Goal: Book appointment/travel/reservation

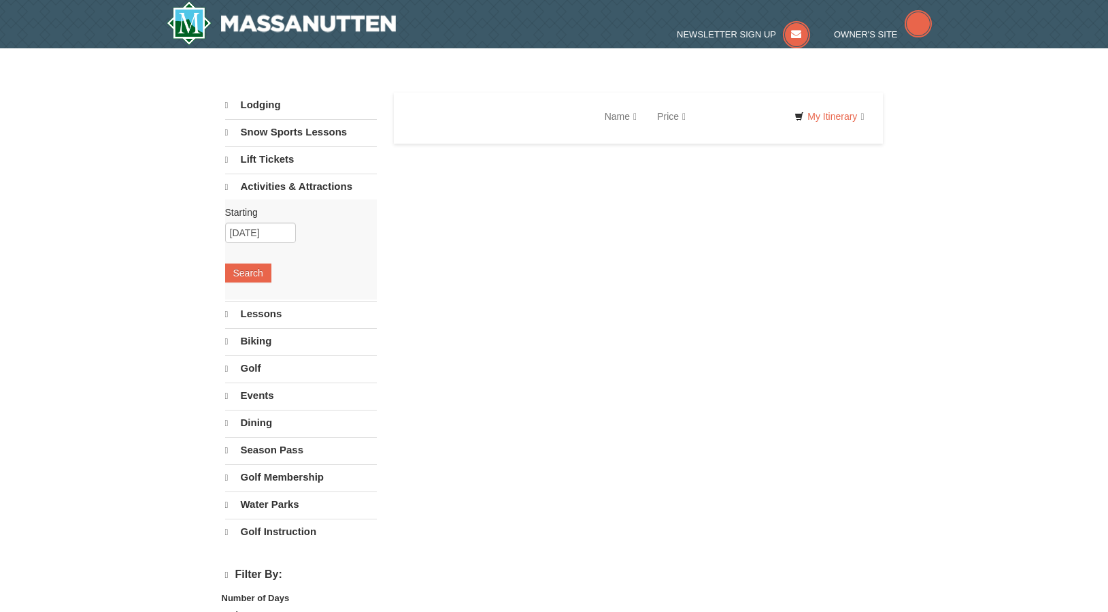
select select "9"
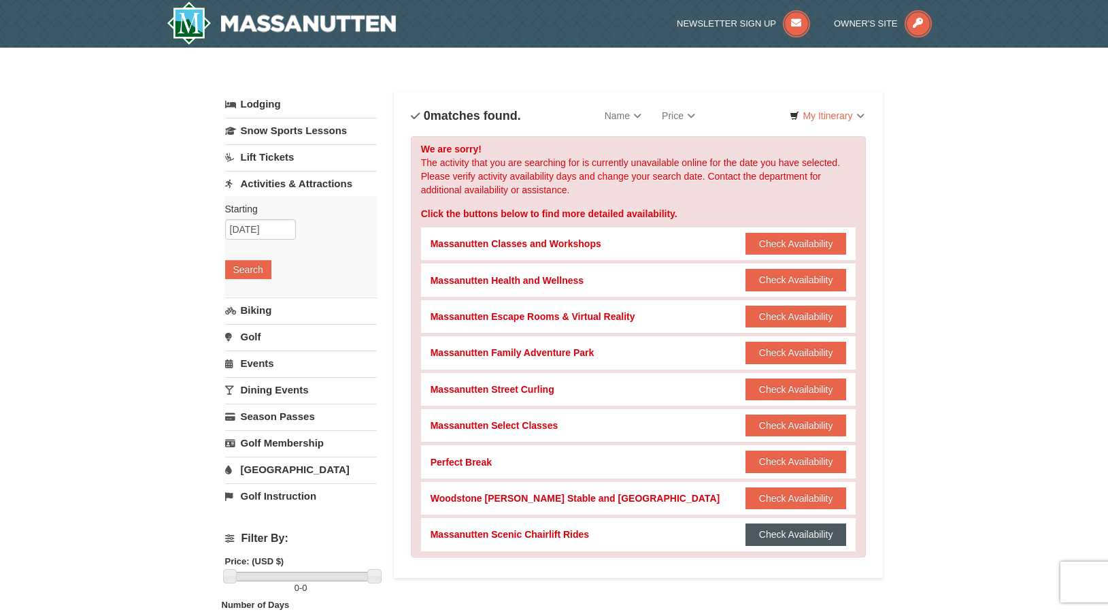
click at [795, 533] on button "Check Availability" at bounding box center [796, 534] width 101 height 22
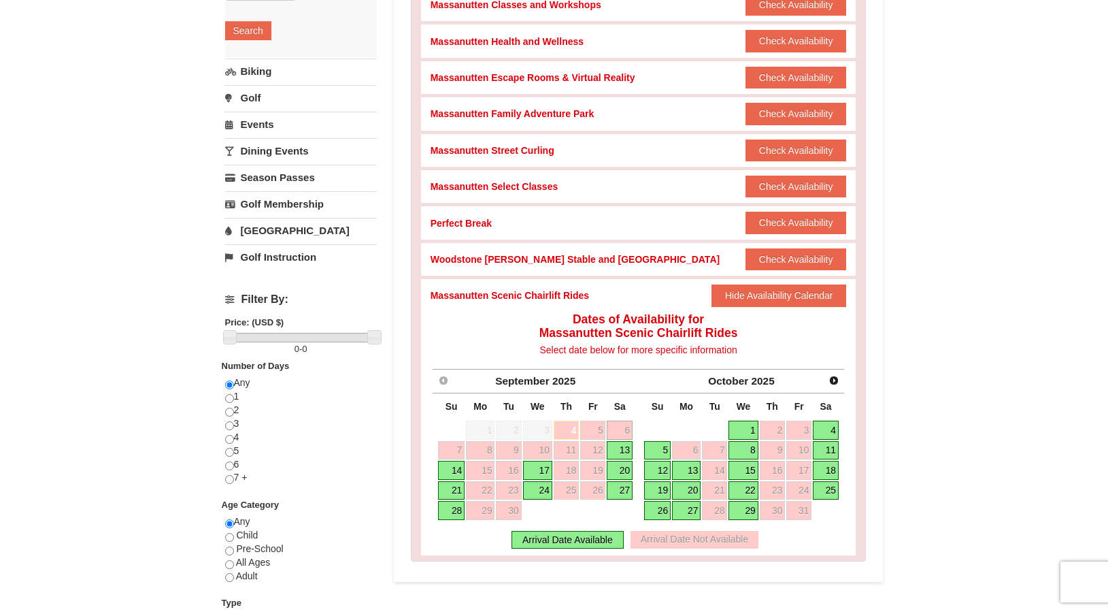
scroll to position [272, 0]
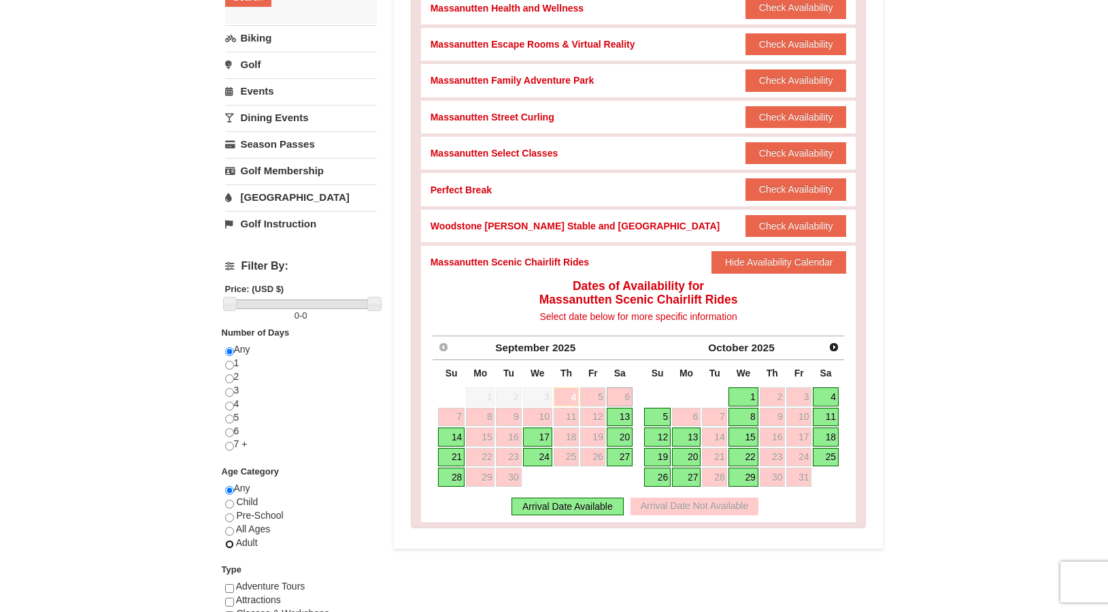
click at [231, 546] on input "radio" at bounding box center [229, 543] width 9 height 9
radio input "true"
click at [832, 454] on link "25" at bounding box center [826, 457] width 26 height 19
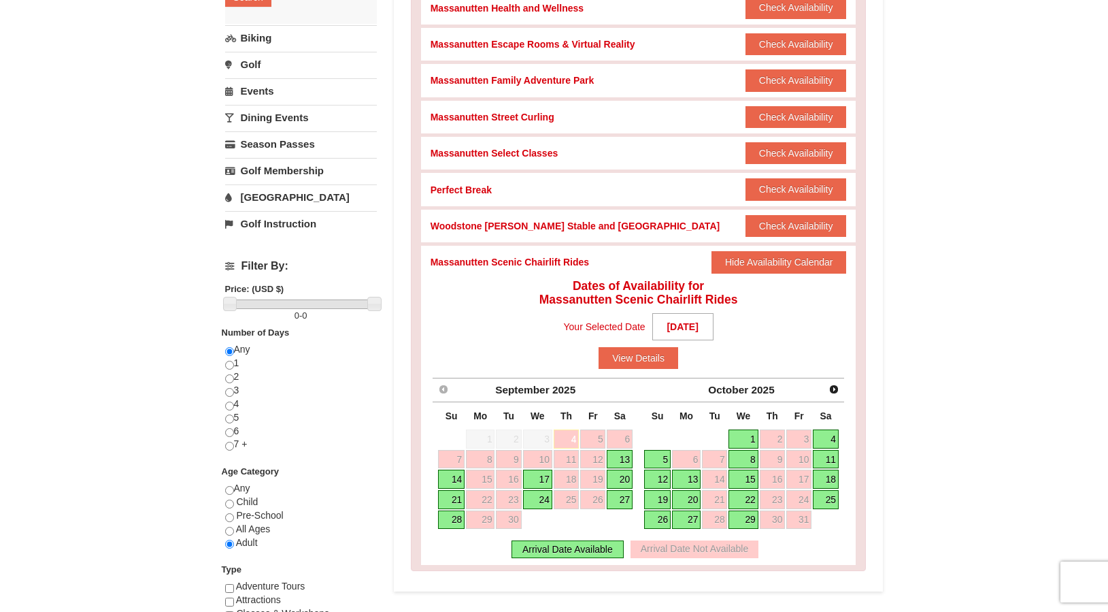
click at [556, 546] on div "Arrival Date Available" at bounding box center [568, 549] width 112 height 18
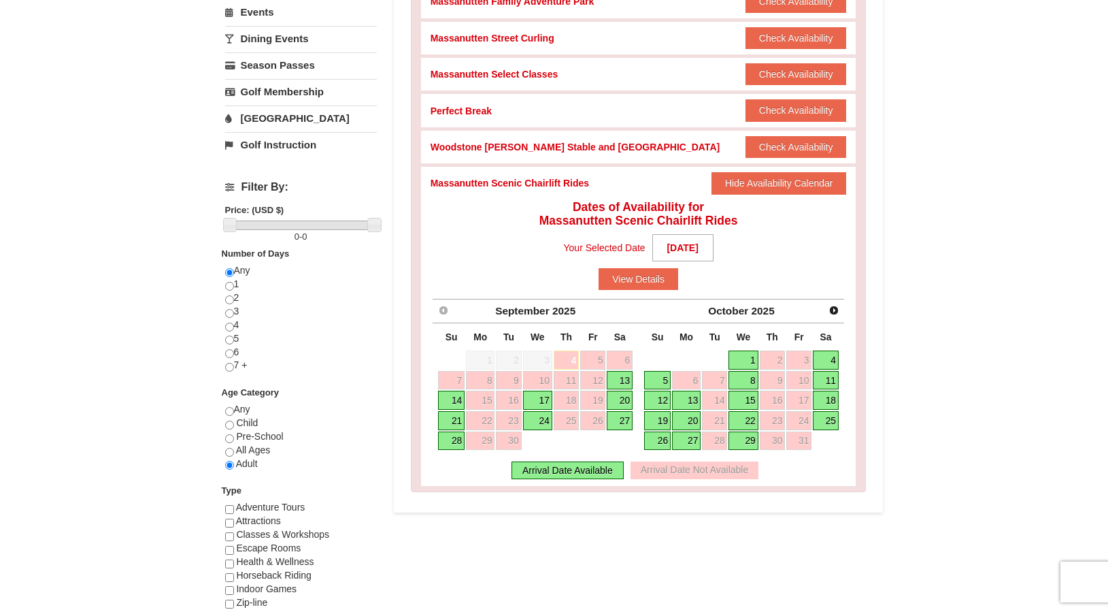
scroll to position [340, 0]
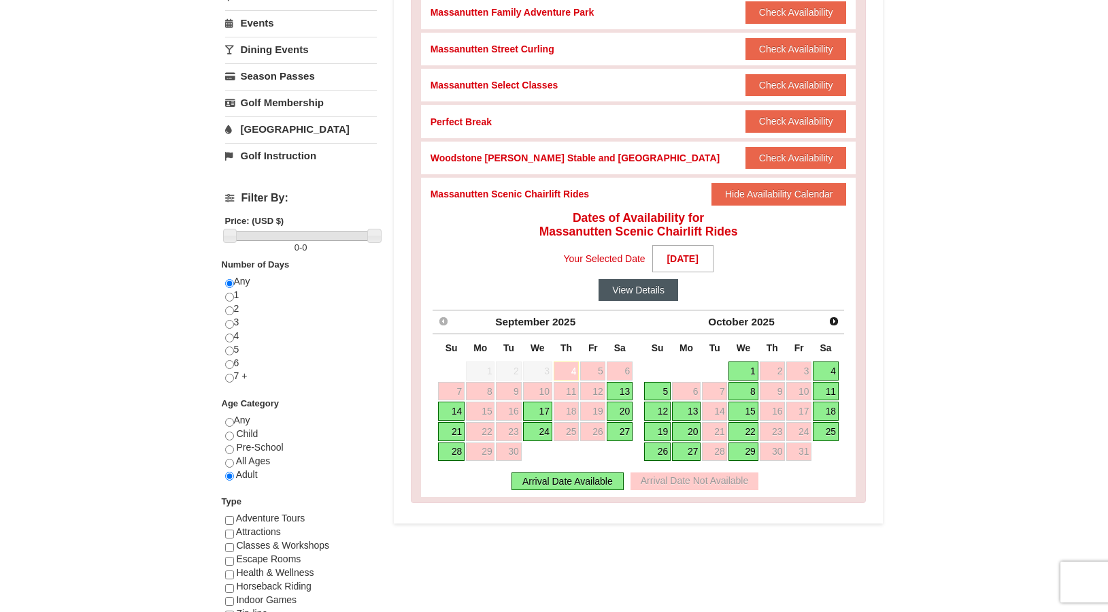
click at [637, 284] on button "View Details" at bounding box center [639, 290] width 80 height 22
